Goal: Task Accomplishment & Management: Use online tool/utility

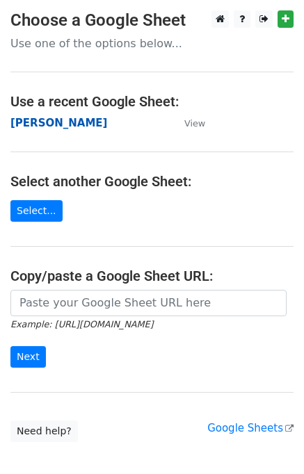
click at [19, 122] on strong "[PERSON_NAME]" at bounding box center [58, 123] width 97 height 13
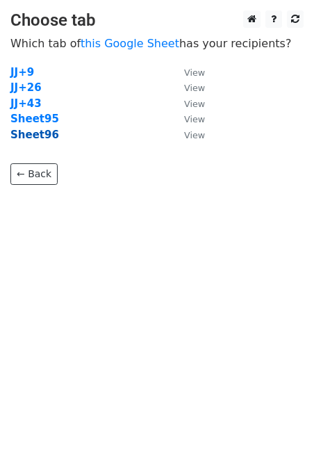
click at [40, 138] on strong "Sheet96" at bounding box center [34, 135] width 49 height 13
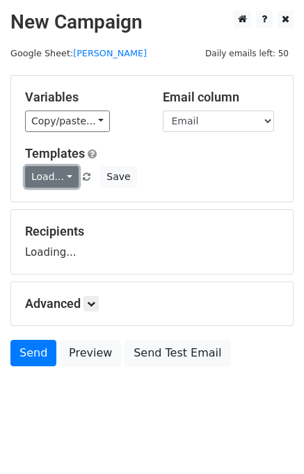
click at [59, 170] on link "Load..." at bounding box center [51, 177] width 53 height 22
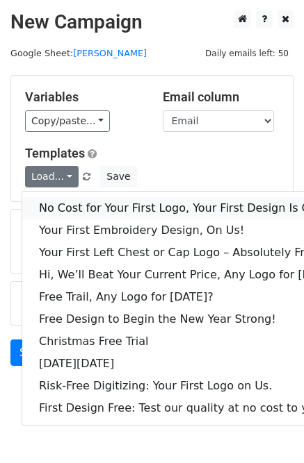
click at [101, 202] on link "No Cost for Your First Logo, Your First Design Is On Us!" at bounding box center [190, 208] width 336 height 22
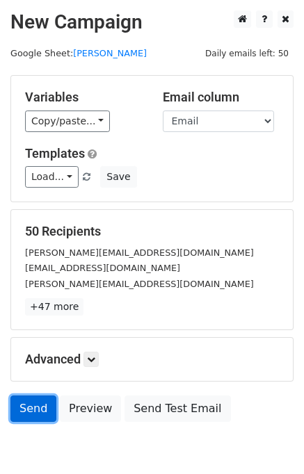
click at [24, 413] on link "Send" at bounding box center [33, 408] width 46 height 26
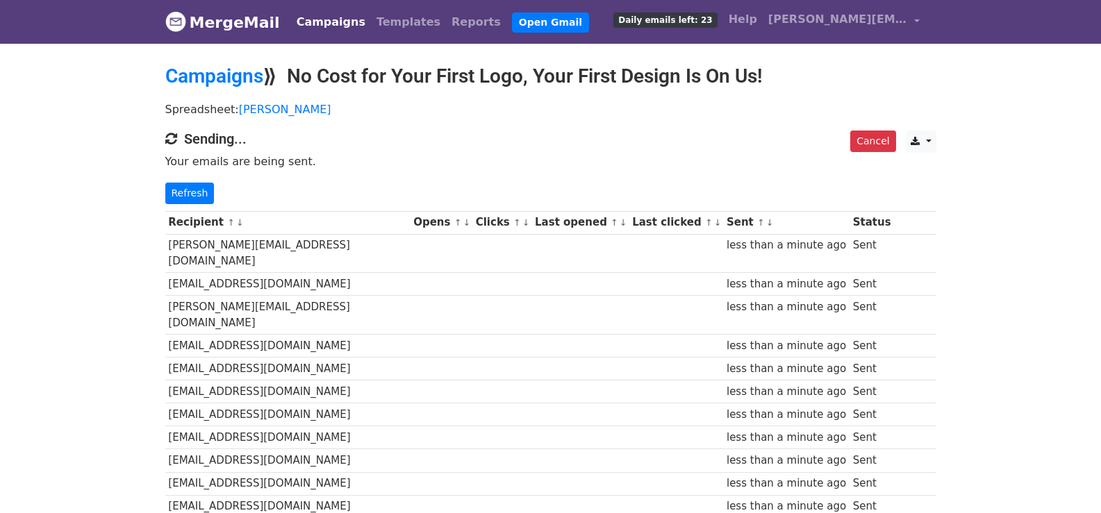
click at [185, 192] on link "Refresh" at bounding box center [189, 194] width 49 height 22
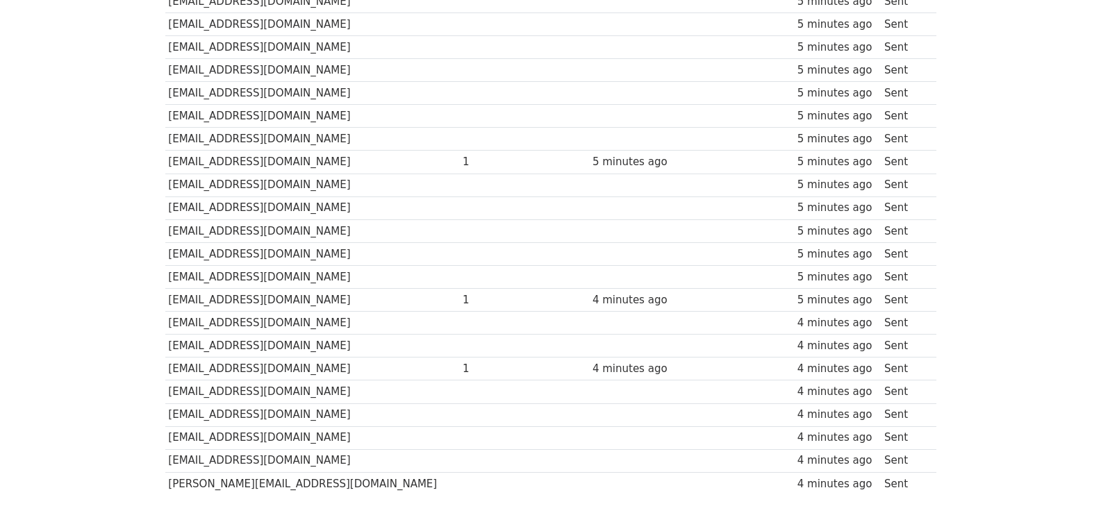
scroll to position [991, 0]
